Goal: Task Accomplishment & Management: Complete application form

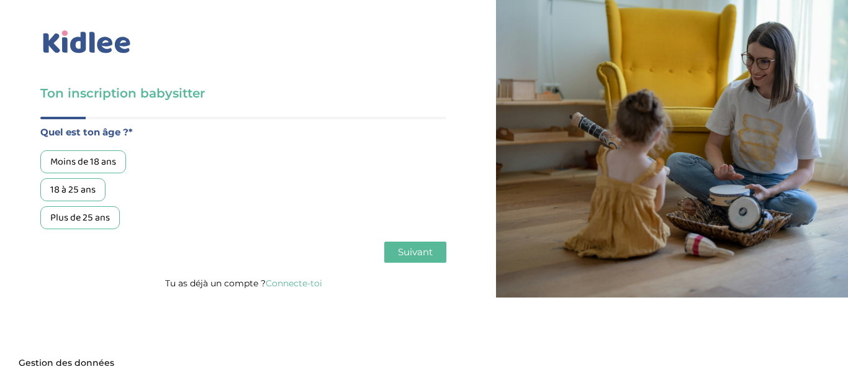
click at [63, 196] on div "18 à 25 ans" at bounding box center [72, 189] width 65 height 23
click at [413, 268] on div "Quel est ton âge ?* Moins de 18 ans 18 à 25 ans Plus de 25 ans Par quel type de…" at bounding box center [243, 196] width 406 height 158
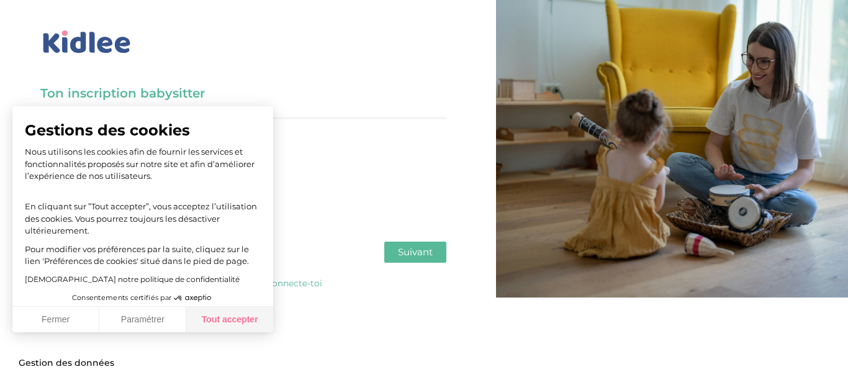
click at [235, 328] on button "Tout accepter" at bounding box center [229, 320] width 87 height 26
click at [241, 328] on div "Gestions des cookies Nous utilisons les cookies afin de fournir les services et…" at bounding box center [142, 219] width 261 height 226
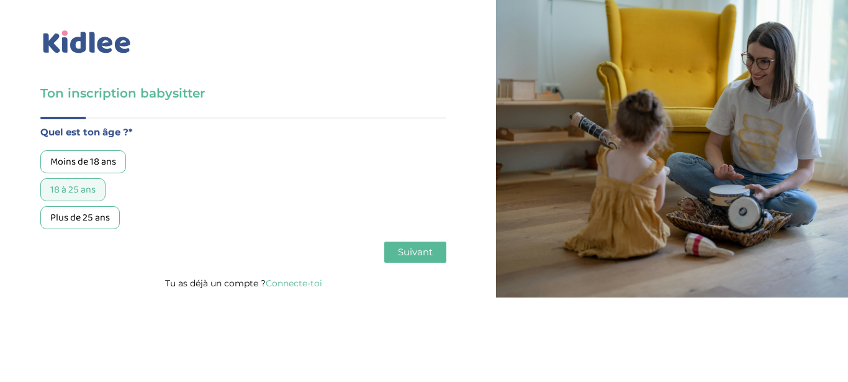
click at [428, 248] on span "Suivant" at bounding box center [415, 252] width 35 height 12
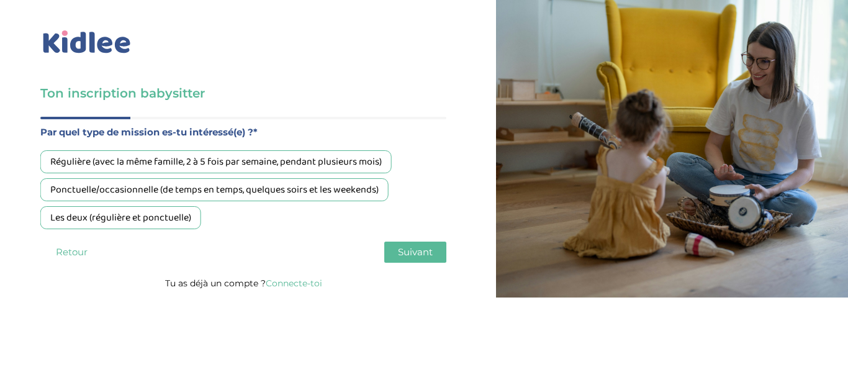
click at [345, 189] on div "Ponctuelle/occasionnelle (de temps en temps, quelques soirs et les weekends)" at bounding box center [214, 189] width 348 height 23
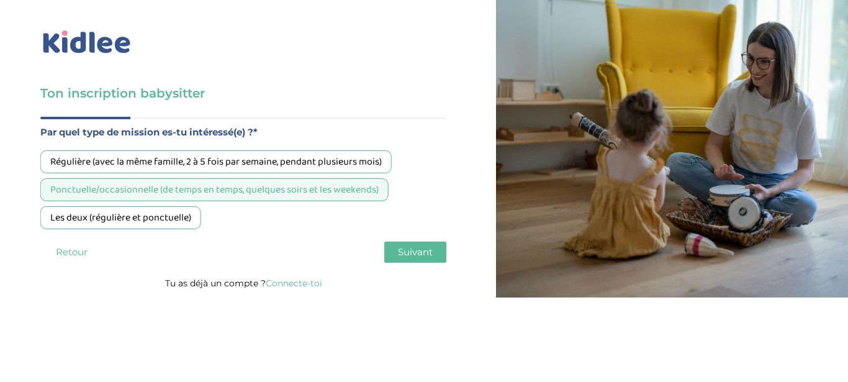
click at [421, 248] on span "Suivant" at bounding box center [415, 252] width 35 height 12
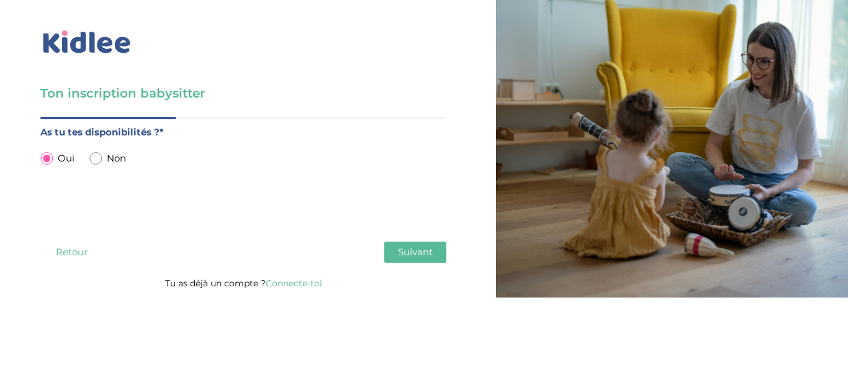
click at [450, 257] on div "Ton inscription babysitter Merci de vérifier que tous les champs sont remplis a…" at bounding box center [243, 148] width 505 height 297
click at [428, 243] on button "Suivant" at bounding box center [415, 251] width 62 height 21
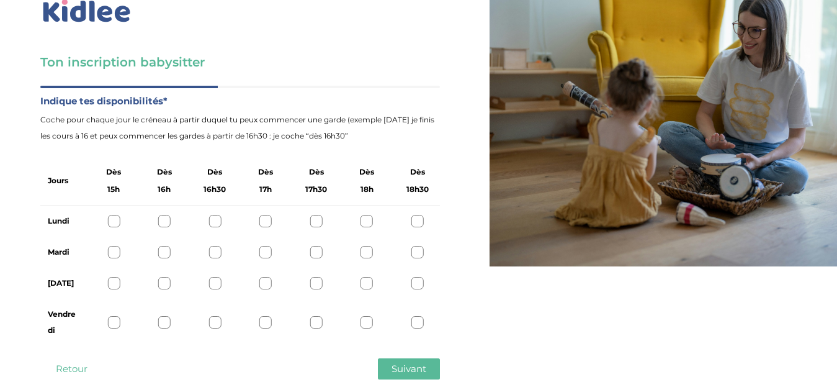
scroll to position [63, 0]
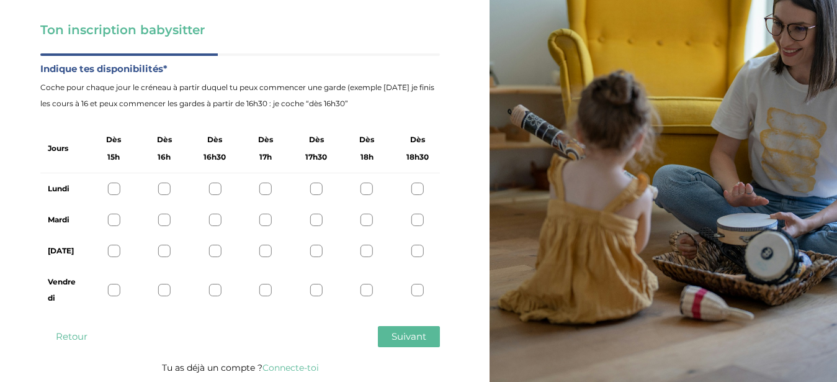
click at [420, 187] on div at bounding box center [418, 188] width 12 height 12
click at [423, 223] on div at bounding box center [418, 220] width 12 height 12
click at [415, 251] on div at bounding box center [418, 251] width 12 height 12
click at [114, 281] on div "Vendredi" at bounding box center [240, 289] width 400 height 47
click at [107, 288] on div "Vendredi" at bounding box center [240, 289] width 400 height 47
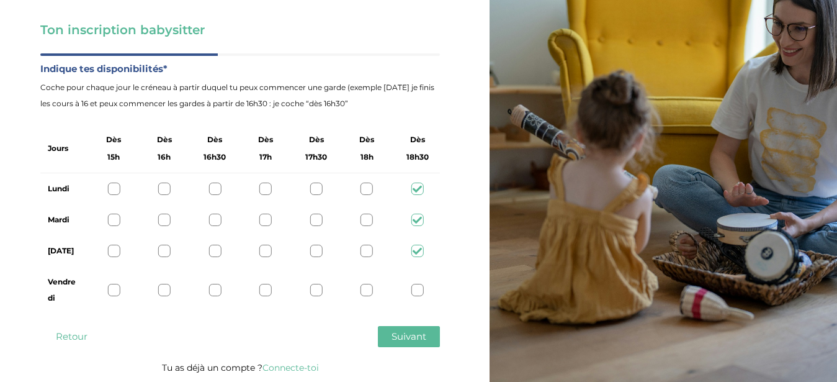
click at [113, 291] on div at bounding box center [113, 290] width 12 height 12
click at [424, 333] on span "Suivant" at bounding box center [409, 336] width 35 height 12
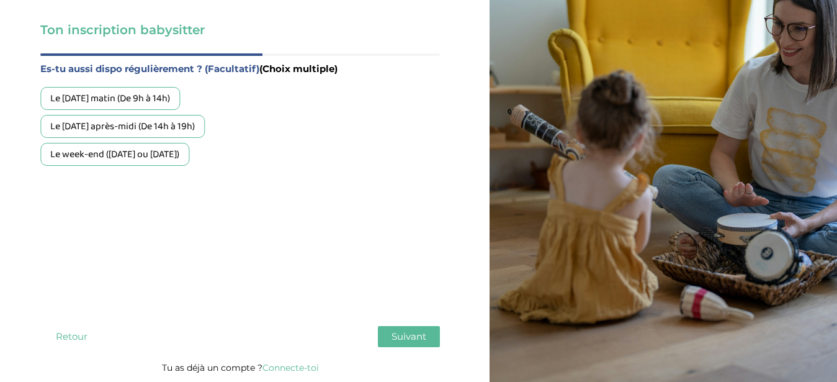
scroll to position [62, 0]
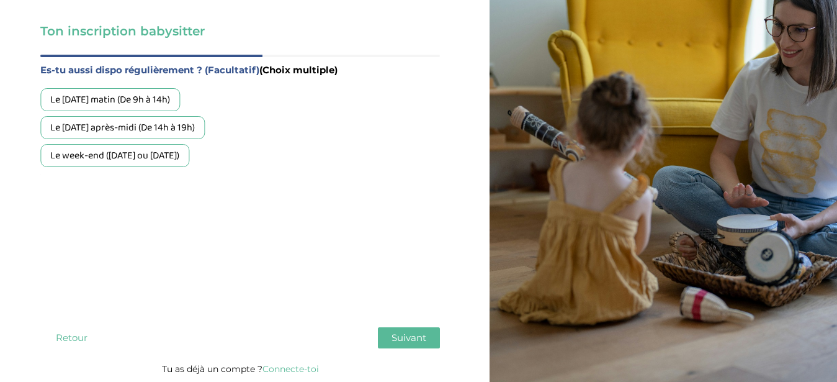
click at [164, 160] on div "Le week-end (samedi ou dimanche)" at bounding box center [114, 155] width 149 height 23
click at [416, 339] on span "Suivant" at bounding box center [409, 337] width 35 height 12
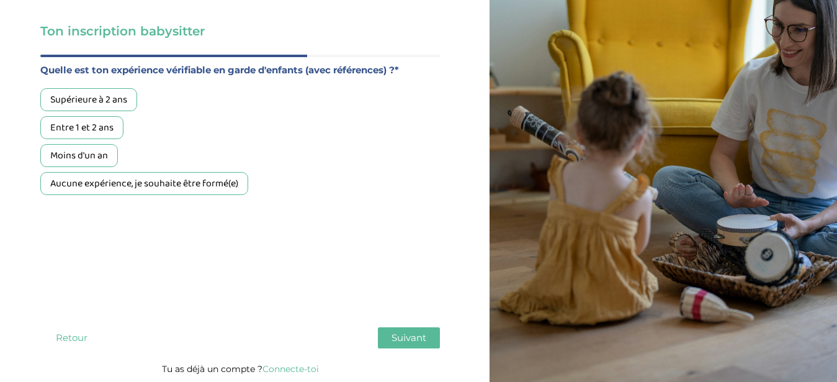
click at [104, 182] on div "Aucune expérience, je souhaite être formé(e)" at bounding box center [144, 183] width 208 height 23
click at [412, 343] on span "Suivant" at bounding box center [409, 337] width 35 height 12
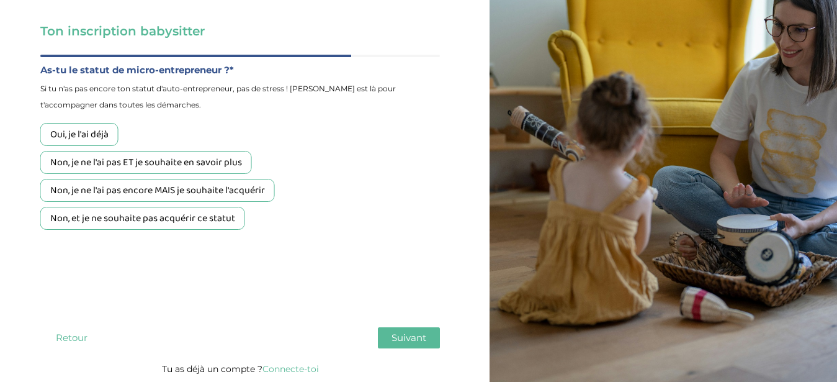
click at [206, 151] on div "Non, je ne l'ai pas ET je souhaite en savoir plus" at bounding box center [146, 162] width 212 height 23
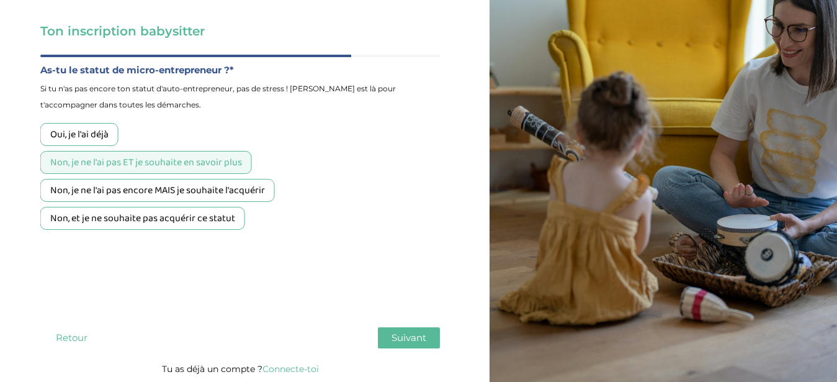
click at [421, 341] on span "Suivant" at bounding box center [409, 337] width 35 height 12
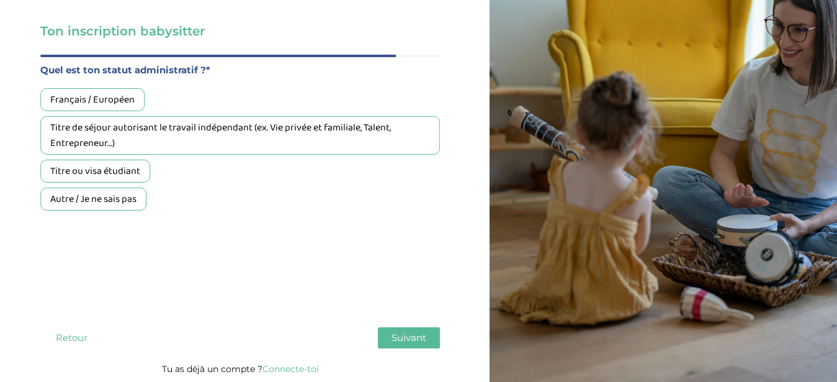
click at [120, 88] on div "Quel est ton statut administratif ?* Français / Européen Titre de séjour autori…" at bounding box center [240, 136] width 400 height 148
click at [115, 92] on div "Français / Européen" at bounding box center [92, 99] width 104 height 23
click at [232, 187] on div "Français / Européen Titre de séjour autorisant le travail indépendant (ex. Vie …" at bounding box center [240, 149] width 400 height 122
click at [419, 336] on span "Suivant" at bounding box center [409, 337] width 35 height 12
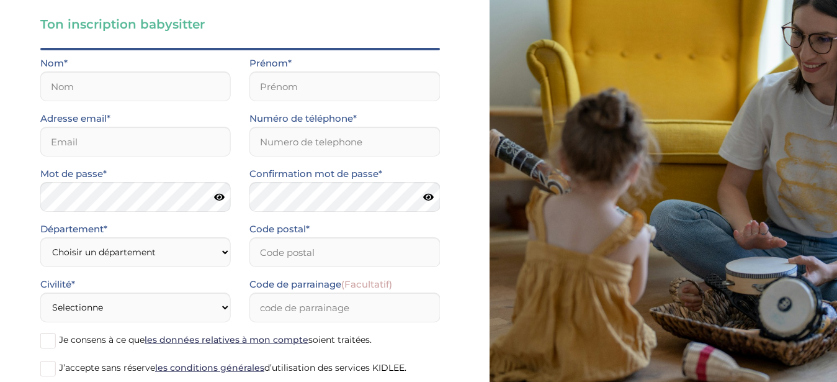
scroll to position [52, 0]
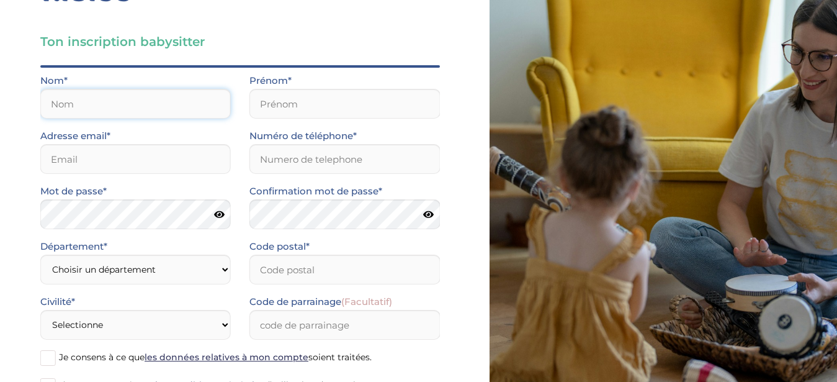
click at [165, 115] on input "text" at bounding box center [135, 104] width 191 height 30
type input "Gilbert"
click at [368, 119] on div "Prénom*" at bounding box center [344, 100] width 209 height 55
click at [418, 92] on input "text" at bounding box center [345, 104] width 191 height 30
type input "Lola"
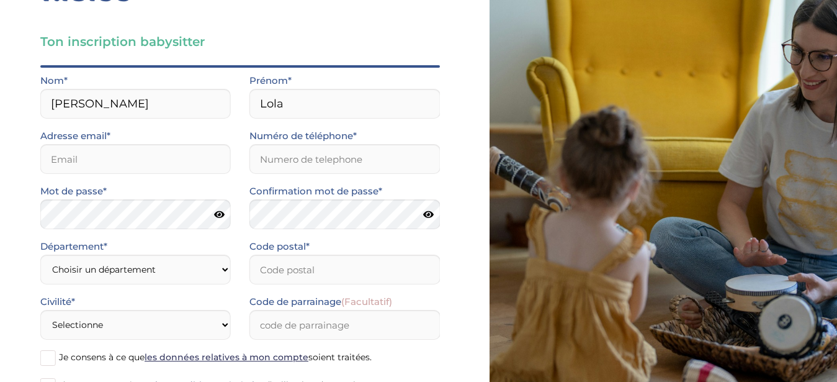
click at [97, 177] on div "Adresse email*" at bounding box center [135, 155] width 209 height 55
click at [95, 168] on input "email" at bounding box center [135, 159] width 191 height 30
type input "k"
click at [408, 169] on input "Numéro de téléphone*" at bounding box center [345, 159] width 191 height 30
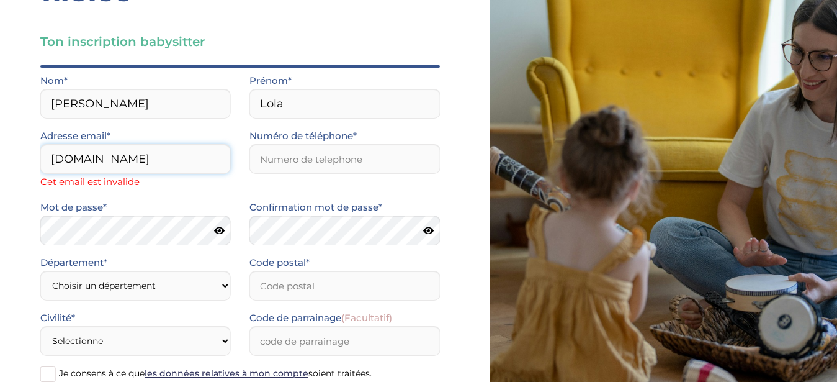
click at [168, 163] on input "lolagilberttoulouseàgmail.com" at bounding box center [135, 159] width 191 height 30
type input "lolagilberttoulouse@gmail.com"
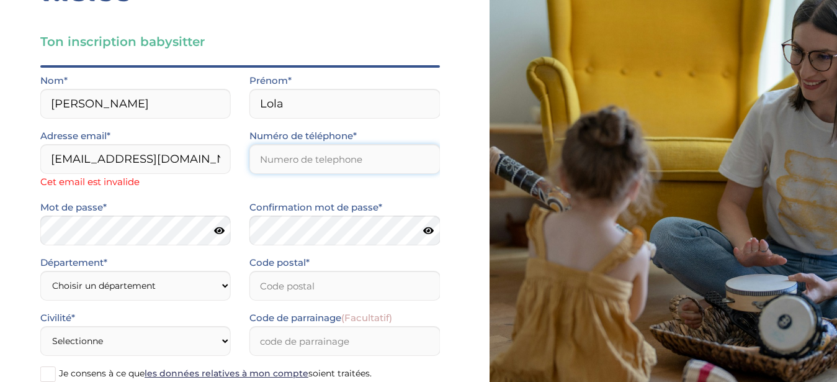
click at [387, 158] on input "Numéro de téléphone*" at bounding box center [345, 159] width 191 height 30
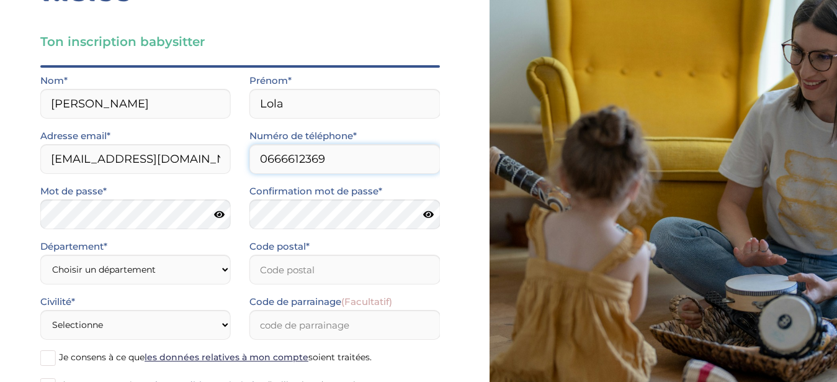
type input "0666612369"
click at [64, 277] on select "Choisir un département Paris (75) Hauts-de-Seine (92) Yvelines (78) Val-de-Marn…" at bounding box center [135, 270] width 191 height 30
click at [143, 271] on select "Choisir un département Paris (75) Hauts-de-Seine (92) Yvelines (78) Val-de-Marn…" at bounding box center [135, 270] width 191 height 30
select select "0"
click option "Autre" at bounding box center [0, 0] width 0 height 0
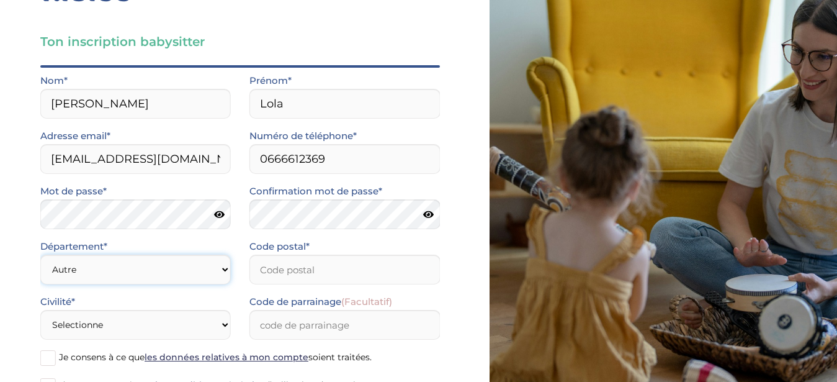
click at [173, 276] on select "Choisir un département Paris (75) Hauts-de-Seine (92) Yvelines (78) Val-de-Marn…" at bounding box center [135, 270] width 191 height 30
click at [92, 279] on select "Choisir un département Paris (75) Hauts-de-Seine (92) Yvelines (78) Val-de-Marn…" at bounding box center [135, 270] width 191 height 30
click at [307, 276] on input "Code postal*" at bounding box center [345, 270] width 191 height 30
type input "34000"
click at [160, 330] on select "Selectionne Mr Mme" at bounding box center [135, 325] width 191 height 30
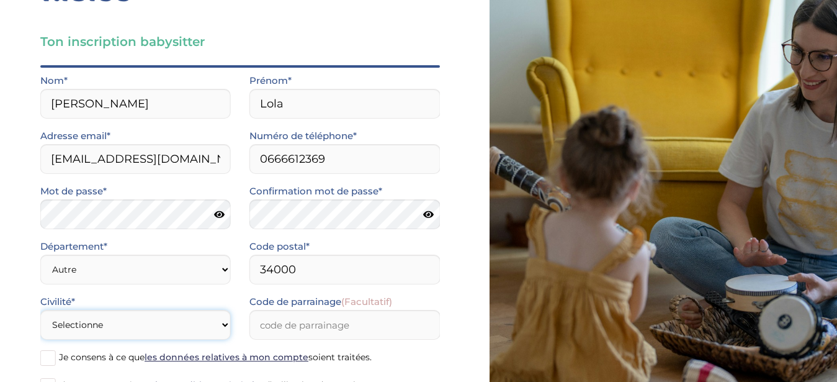
select select "1"
click option "Mme" at bounding box center [0, 0] width 0 height 0
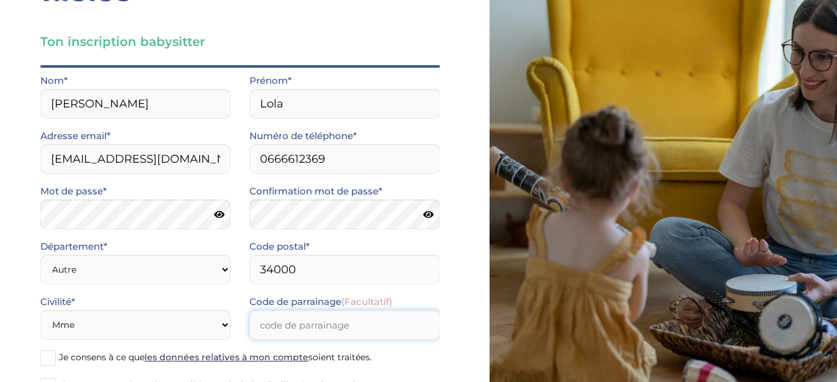
click at [318, 332] on input "Code de parrainage (Facultatif)" at bounding box center [345, 325] width 191 height 30
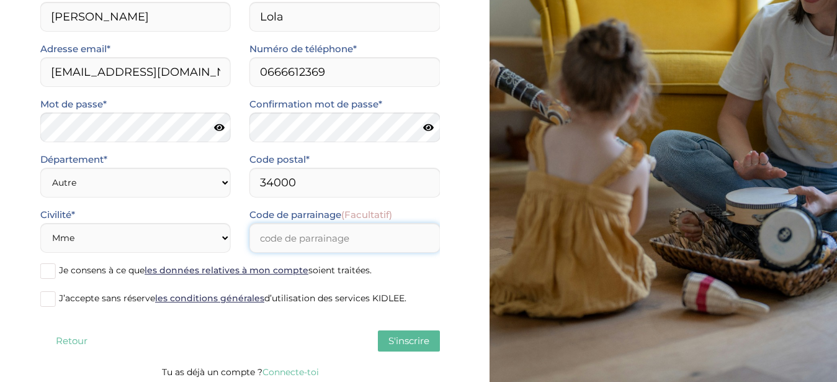
scroll to position [143, 0]
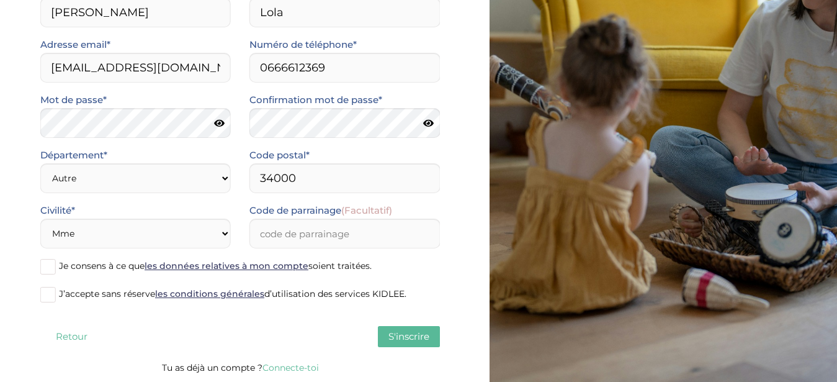
click at [50, 271] on span at bounding box center [48, 267] width 16 height 16
click at [0, 0] on input "Je consens à ce que les données relatives à mon compte soient traitées." at bounding box center [0, 0] width 0 height 0
click at [54, 300] on span at bounding box center [48, 295] width 16 height 16
click at [0, 0] on input "J’accepte sans réserve les conditions générales d’utilisation des services KIDL…" at bounding box center [0, 0] width 0 height 0
click at [410, 335] on span "S'inscrire" at bounding box center [409, 336] width 41 height 12
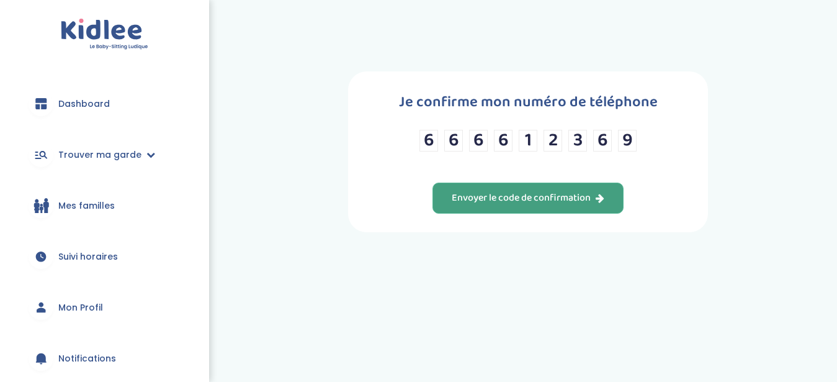
click at [559, 205] on div "Envoyer le code de confirmation" at bounding box center [528, 198] width 153 height 14
